Goal: Information Seeking & Learning: Learn about a topic

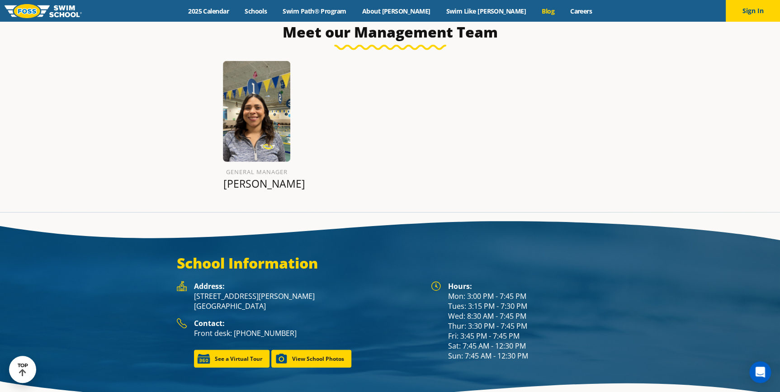
scroll to position [1138, 0]
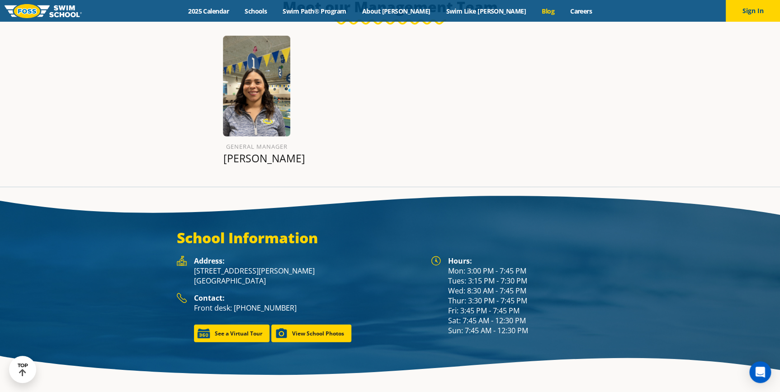
click at [534, 11] on link "Blog" at bounding box center [548, 11] width 28 height 9
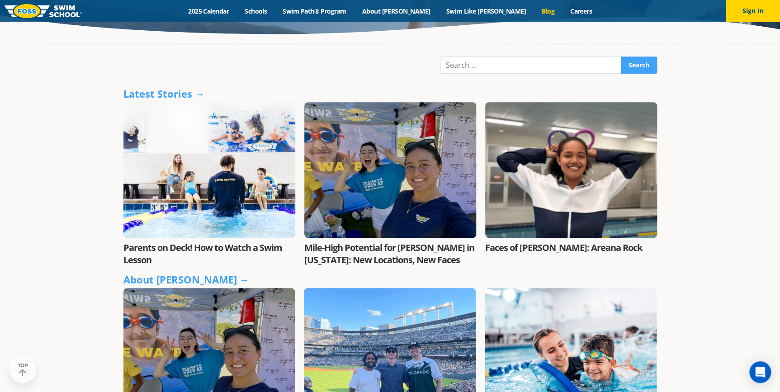
scroll to position [246, 0]
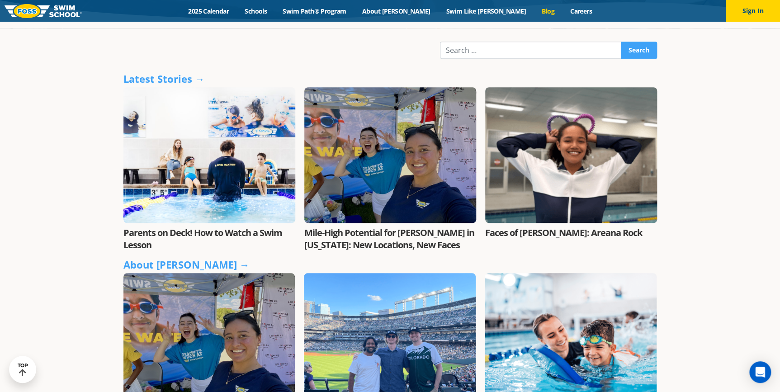
click at [194, 228] on link "Parents on Deck! How to Watch a Swim Lesson" at bounding box center [202, 239] width 159 height 24
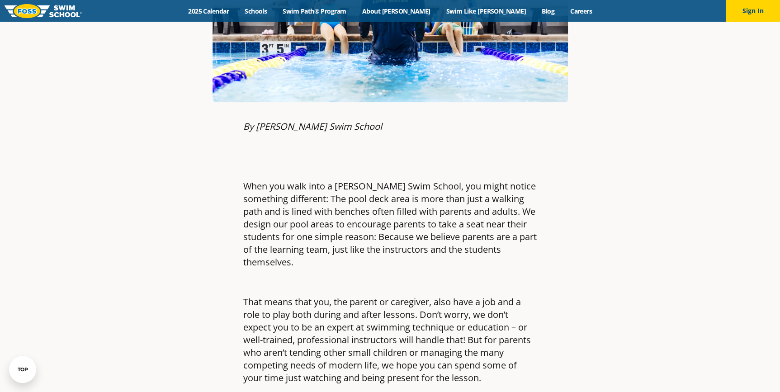
scroll to position [329, 0]
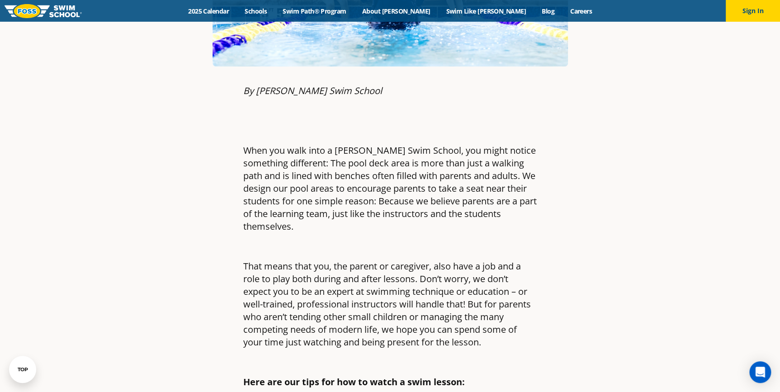
click at [281, 168] on p "When you walk into a Foss Swim School, you might notice something different: Th…" at bounding box center [390, 188] width 294 height 89
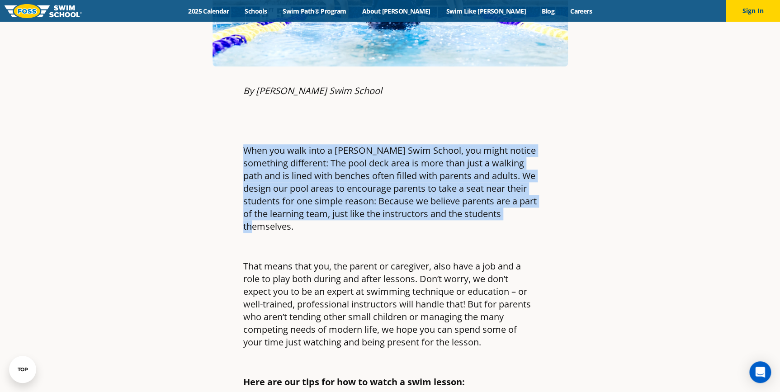
drag, startPoint x: 243, startPoint y: 146, endPoint x: 531, endPoint y: 215, distance: 296.1
click at [531, 215] on p "When you walk into a Foss Swim School, you might notice something different: Th…" at bounding box center [390, 188] width 294 height 89
copy p "When you walk into a Foss Swim School, you might notice something different: Th…"
click at [394, 218] on p "When you walk into a Foss Swim School, you might notice something different: Th…" at bounding box center [390, 188] width 294 height 89
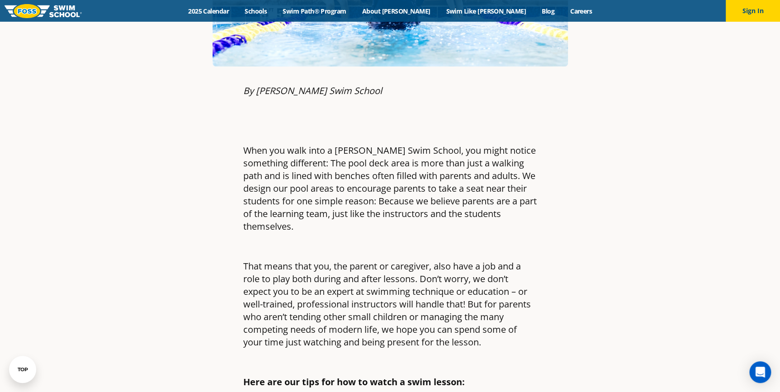
click at [392, 240] on p at bounding box center [390, 246] width 294 height 13
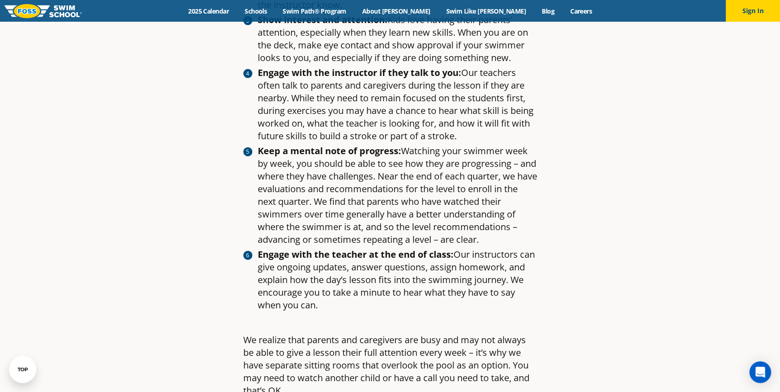
scroll to position [904, 0]
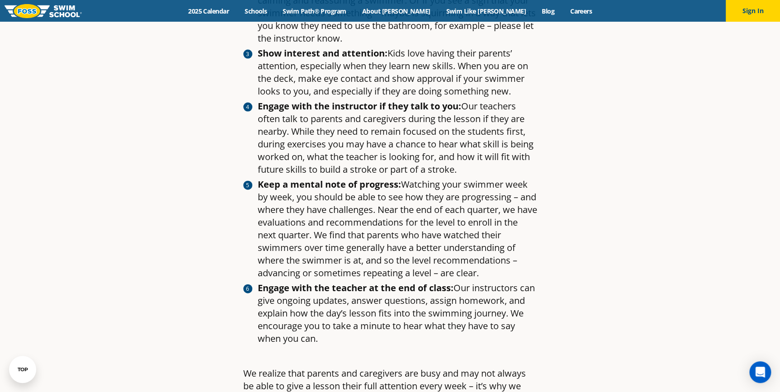
click at [405, 157] on li "Engage with the instructor if they talk to you: Our teachers often talk to pare…" at bounding box center [397, 138] width 279 height 76
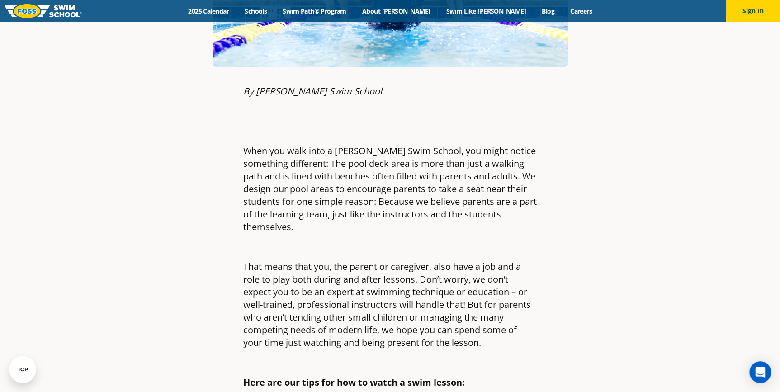
scroll to position [246, 0]
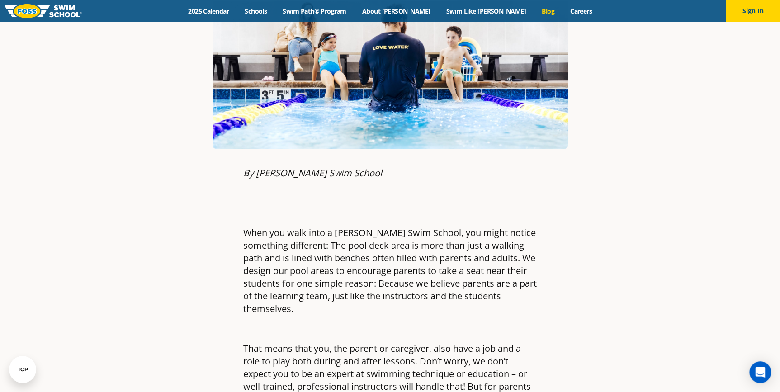
click at [534, 9] on link "Blog" at bounding box center [548, 11] width 28 height 9
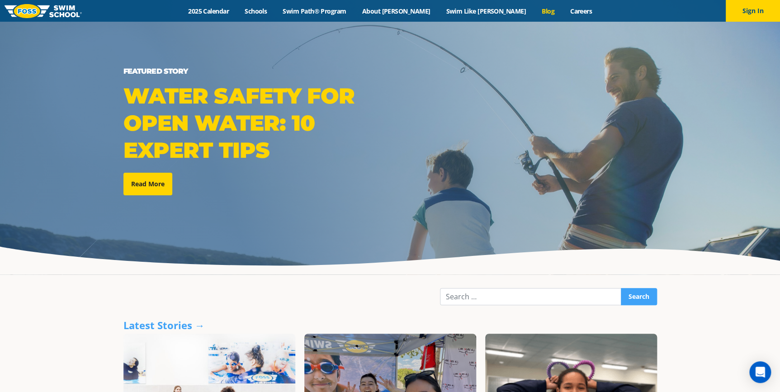
click at [488, 79] on div "Featured Story Water Safety for Open Water: 10 Expert Tips Read More" at bounding box center [390, 137] width 543 height 144
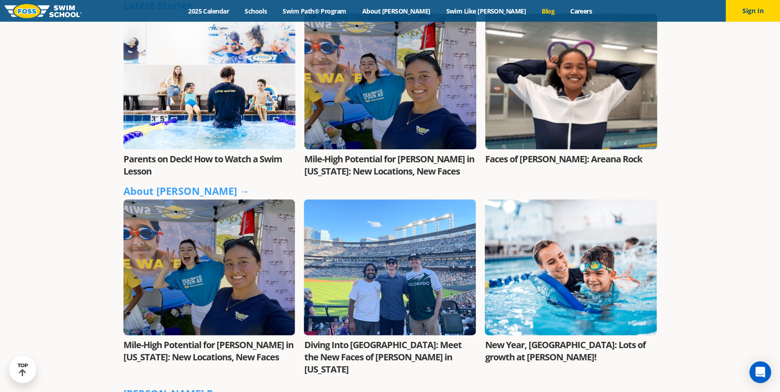
scroll to position [246, 0]
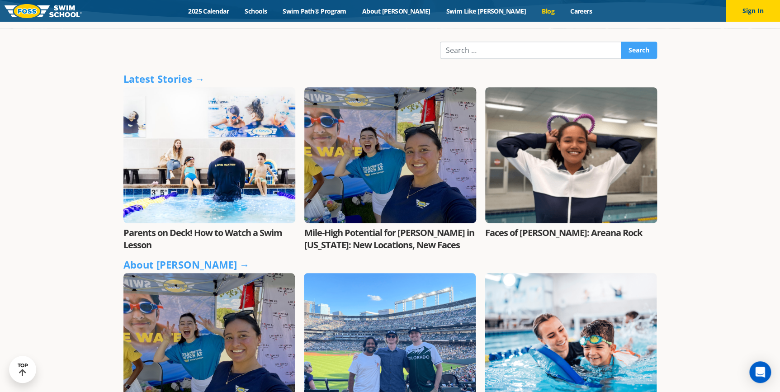
click at [374, 230] on link "Mile-High Potential for [PERSON_NAME] in [US_STATE]: New Locations, New Faces" at bounding box center [389, 239] width 170 height 24
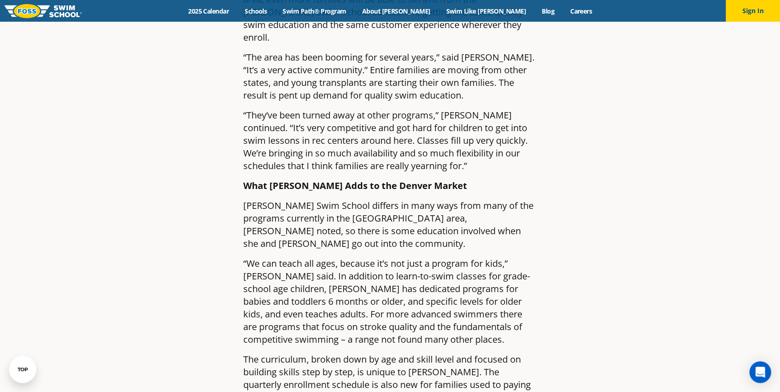
scroll to position [863, 0]
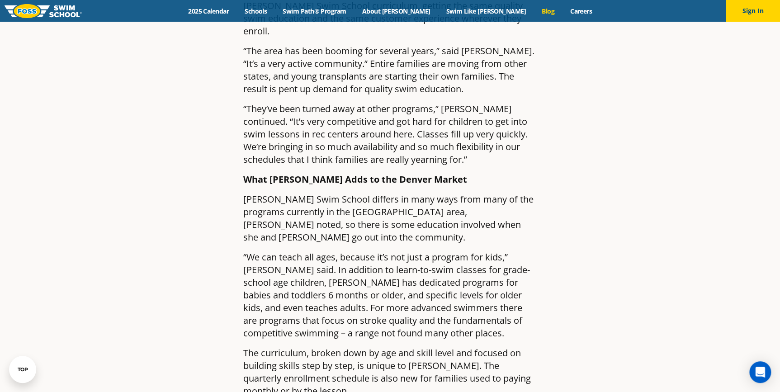
click at [534, 11] on link "Blog" at bounding box center [548, 11] width 28 height 9
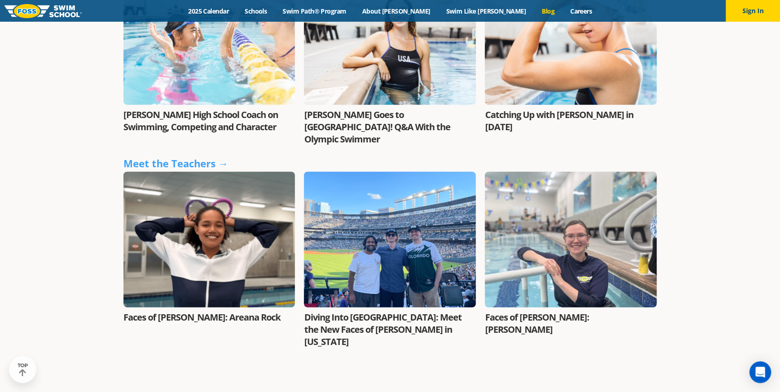
scroll to position [1682, 0]
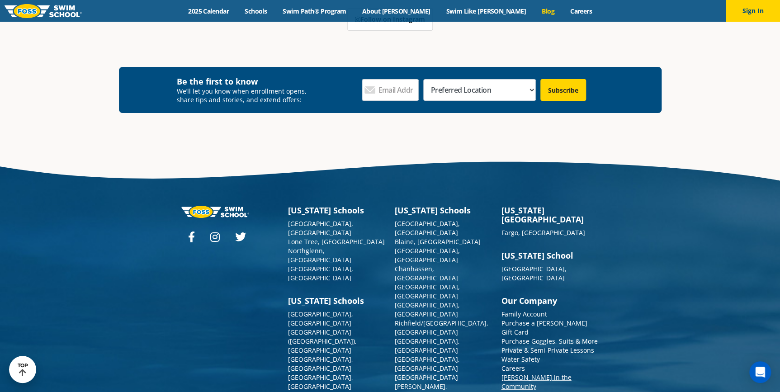
click at [544, 373] on link "[PERSON_NAME] in the Community" at bounding box center [536, 382] width 70 height 18
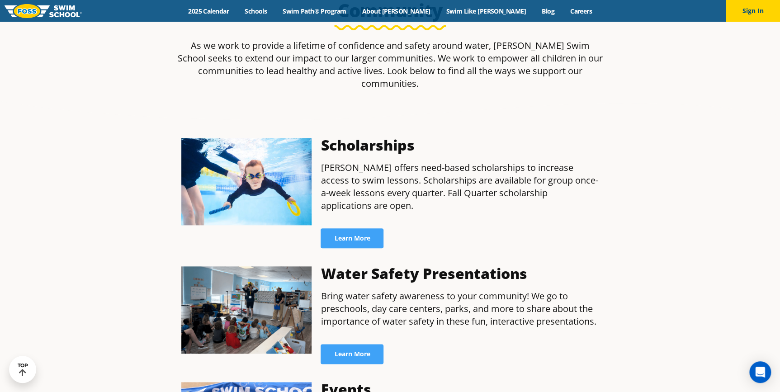
scroll to position [370, 0]
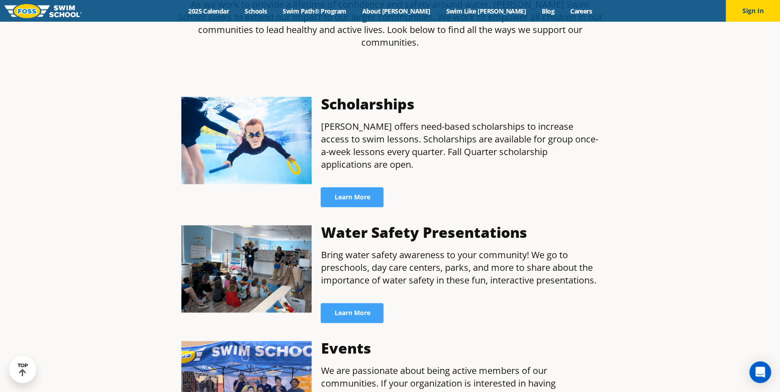
click at [558, 249] on p "Bring water safety awareness to your community! We go to preschools, day care c…" at bounding box center [460, 268] width 278 height 38
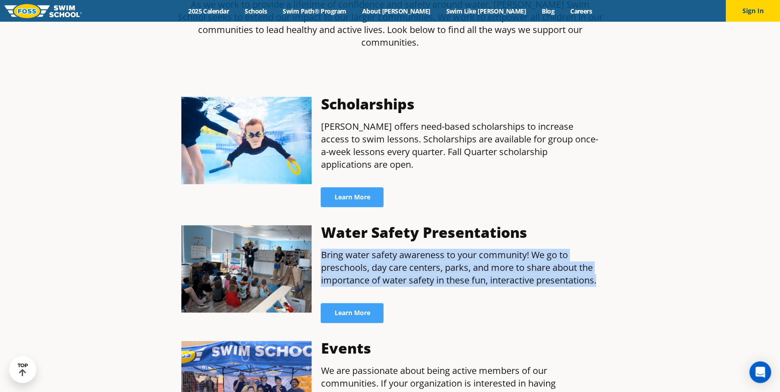
drag, startPoint x: 609, startPoint y: 232, endPoint x: 317, endPoint y: 208, distance: 292.2
click at [317, 216] on section "Water Safety Presentations Bring water safety awareness to your community! We g…" at bounding box center [390, 274] width 543 height 116
copy p "Bring water safety awareness to your community! We go to preschools, day care c…"
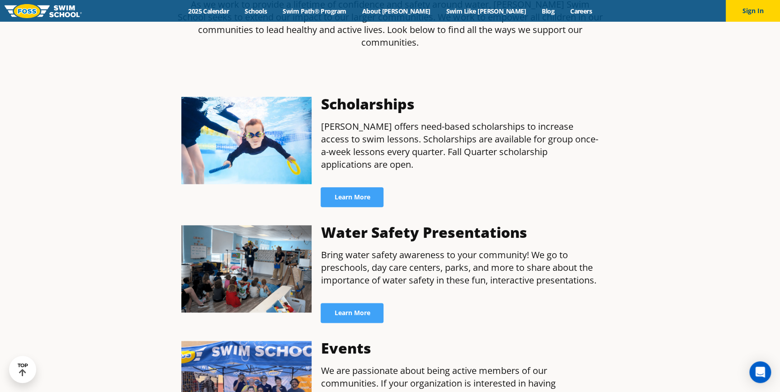
click at [572, 221] on div "Water Safety Presentations Bring water safety awareness to your community! We g…" at bounding box center [459, 274] width 287 height 107
click at [361, 303] on link "Learn More" at bounding box center [352, 313] width 63 height 20
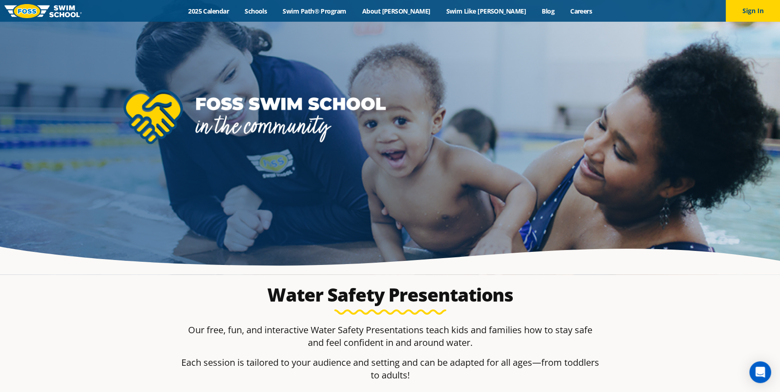
click at [386, 195] on div at bounding box center [390, 137] width 780 height 274
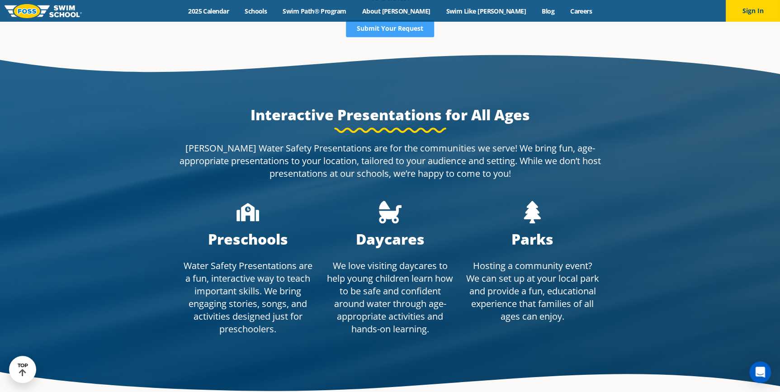
scroll to position [370, 0]
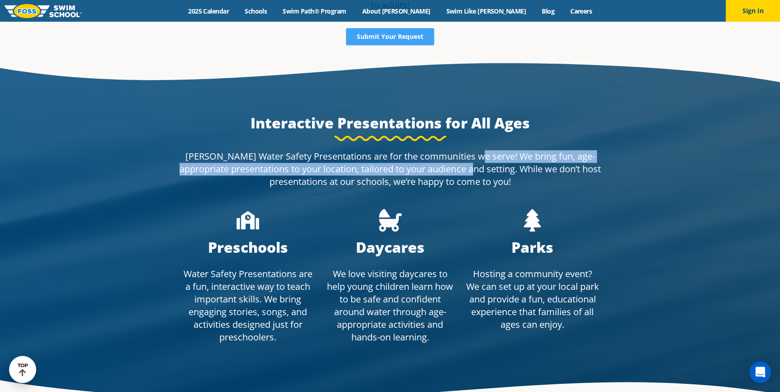
drag, startPoint x: 470, startPoint y: 154, endPoint x: 486, endPoint y: 165, distance: 19.6
click at [486, 165] on p "FOSS Water Safety Presentations are for the communities we serve! We bring fun,…" at bounding box center [390, 169] width 427 height 38
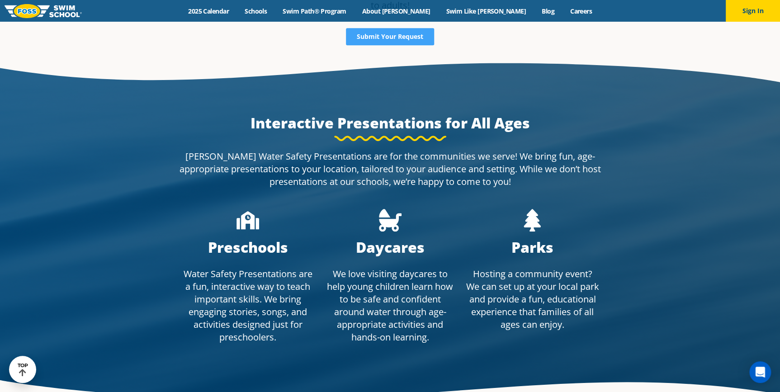
drag, startPoint x: 486, startPoint y: 165, endPoint x: 492, endPoint y: 174, distance: 11.0
click at [492, 174] on p "FOSS Water Safety Presentations are for the communities we serve! We bring fun,…" at bounding box center [390, 169] width 427 height 38
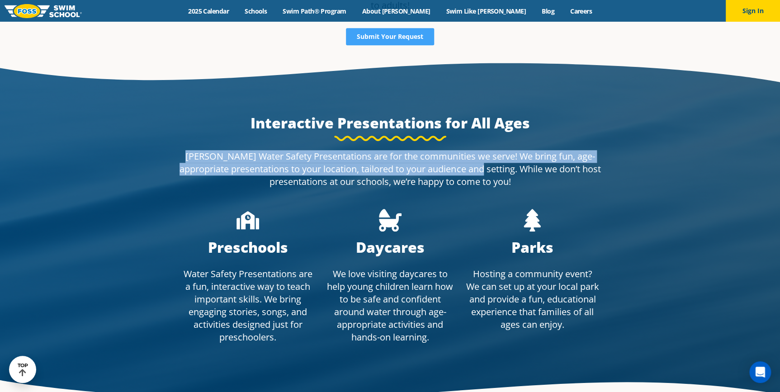
drag, startPoint x: 492, startPoint y: 170, endPoint x: 180, endPoint y: 151, distance: 312.1
click at [180, 151] on p "FOSS Water Safety Presentations are for the communities we serve! We bring fun,…" at bounding box center [390, 169] width 427 height 38
copy p "FOSS Water Safety Presentations are for the communities we serve! We bring fun,…"
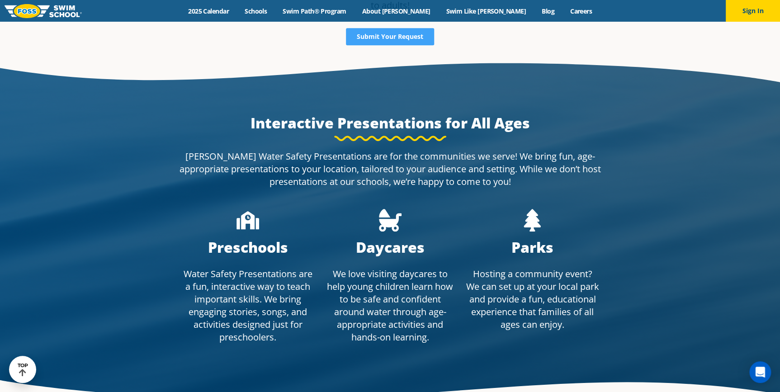
click at [528, 188] on p "FOSS Water Safety Presentations are for the communities we serve! We bring fun,…" at bounding box center [390, 169] width 427 height 38
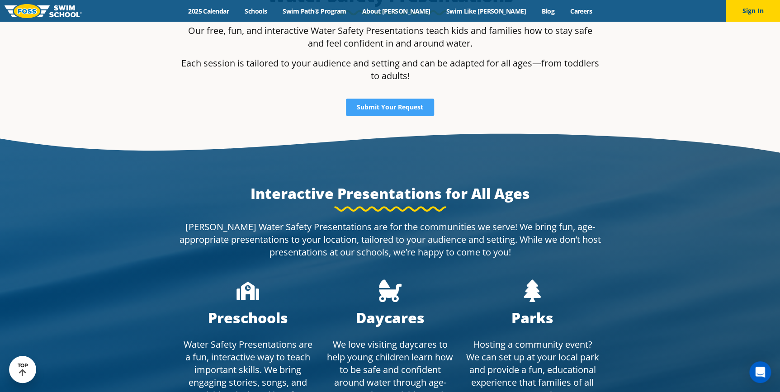
scroll to position [164, 0]
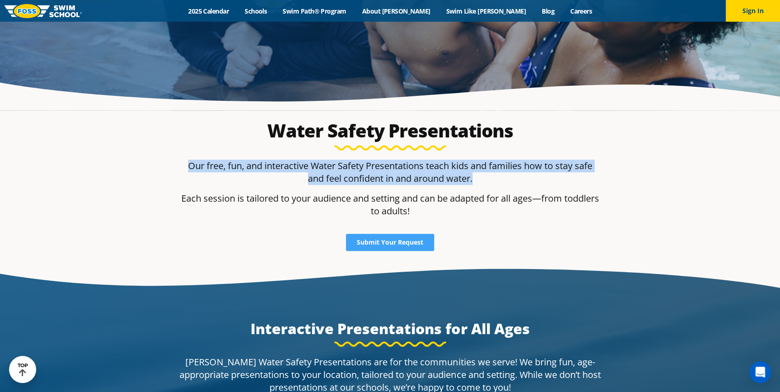
drag, startPoint x: 475, startPoint y: 178, endPoint x: 188, endPoint y: 166, distance: 287.9
click at [188, 166] on p "Our free, fun, and interactive Water Safety Presentations teach kids and famili…" at bounding box center [390, 172] width 418 height 25
copy p "Our free, fun, and interactive Water Safety Presentations teach kids and famili…"
click at [323, 170] on p "Our free, fun, and interactive Water Safety Presentations teach kids and famili…" at bounding box center [390, 172] width 418 height 25
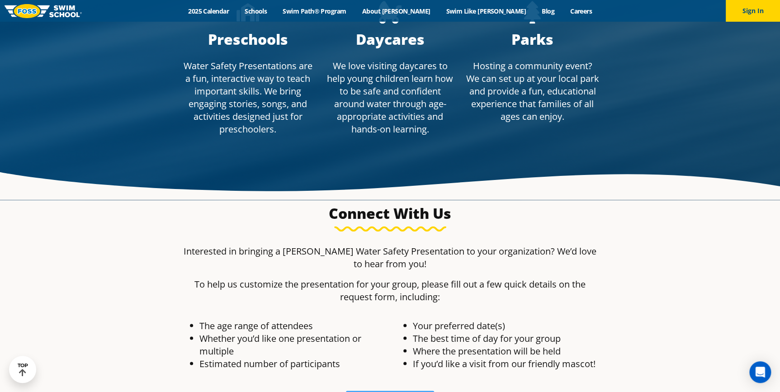
scroll to position [657, 0]
